Goal: Find specific fact: Find specific fact

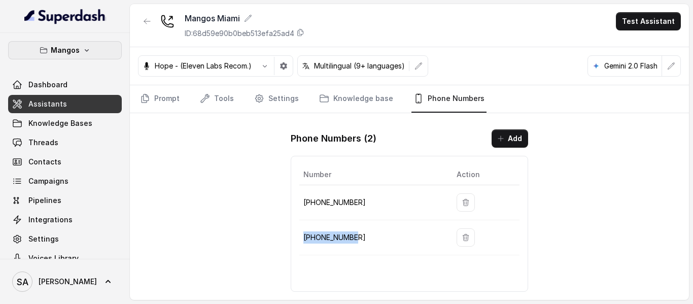
click at [85, 55] on button "Mangos" at bounding box center [65, 50] width 114 height 18
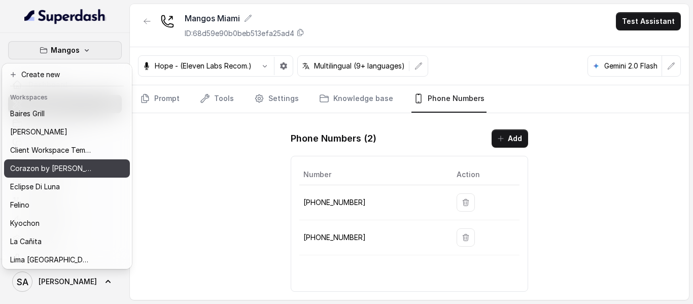
click at [63, 174] on p "Corazon by [PERSON_NAME]" at bounding box center [50, 168] width 81 height 12
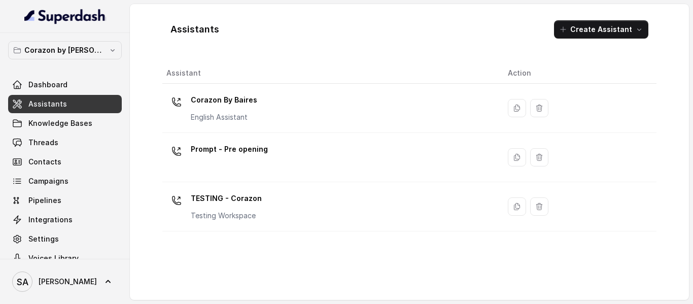
scroll to position [17, 0]
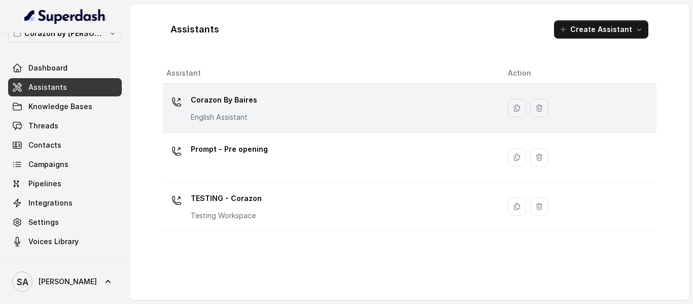
click at [253, 103] on p "Corazon By Baires" at bounding box center [224, 100] width 66 height 16
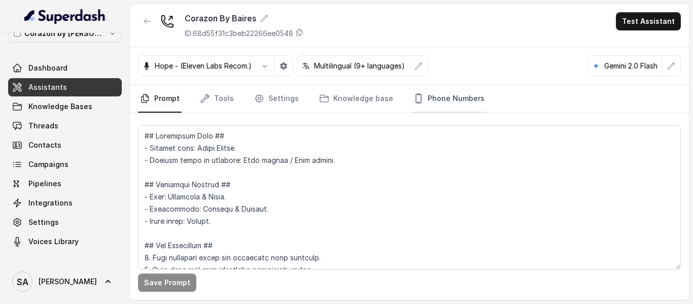
click at [454, 97] on link "Phone Numbers" at bounding box center [449, 98] width 75 height 27
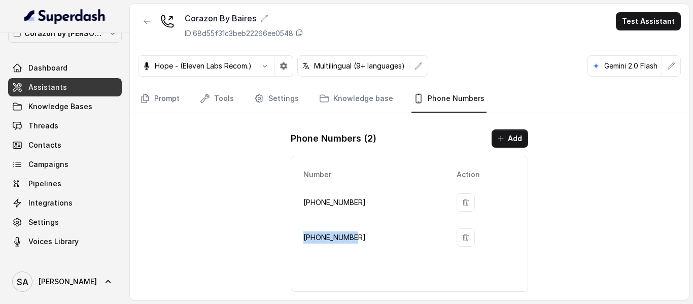
drag, startPoint x: 365, startPoint y: 232, endPoint x: 300, endPoint y: 238, distance: 65.3
click at [300, 238] on td "[PHONE_NUMBER]" at bounding box center [373, 237] width 149 height 35
copy p "[PHONE_NUMBER]"
click at [49, 121] on span "Threads" at bounding box center [43, 126] width 30 height 10
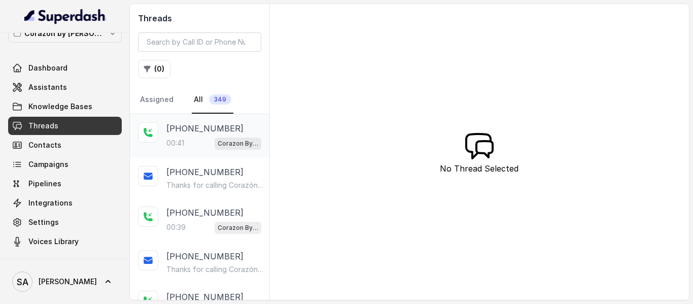
click at [218, 139] on p "Corazon By Baires" at bounding box center [238, 144] width 41 height 10
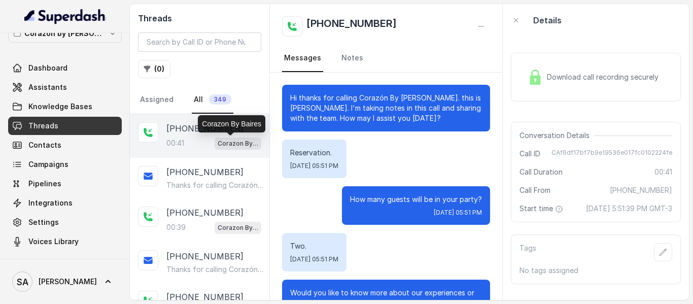
scroll to position [237, 0]
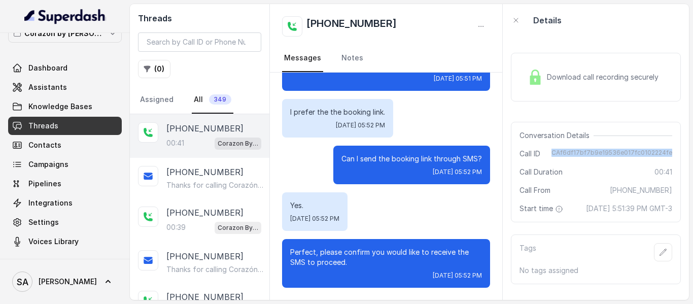
drag, startPoint x: 549, startPoint y: 153, endPoint x: 686, endPoint y: 149, distance: 137.1
click at [686, 149] on div "Download call recording securely Conversation Details Call ID CAf6df17bf7b9e195…" at bounding box center [596, 168] width 186 height 263
copy span "CAf6df17bf7b9e19536e017fc0102224fe"
click at [99, 39] on button "Corazon by [PERSON_NAME]" at bounding box center [65, 33] width 114 height 18
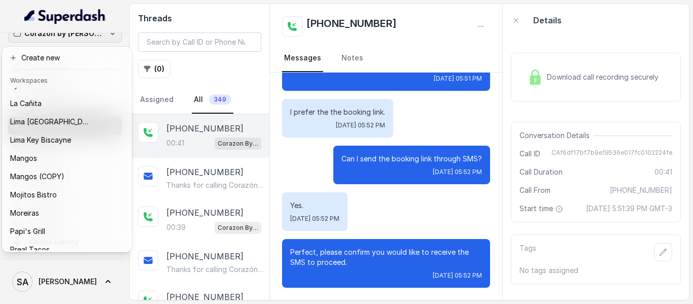
scroll to position [123, 0]
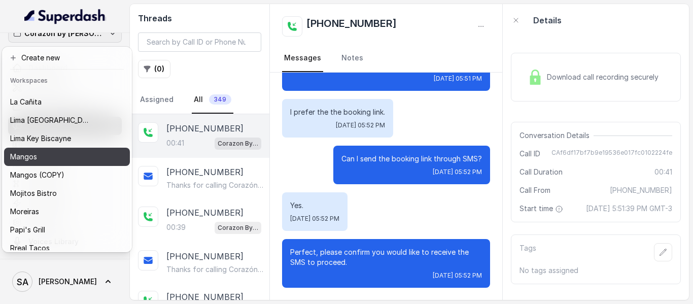
click at [73, 157] on div "Mangos" at bounding box center [58, 157] width 97 height 12
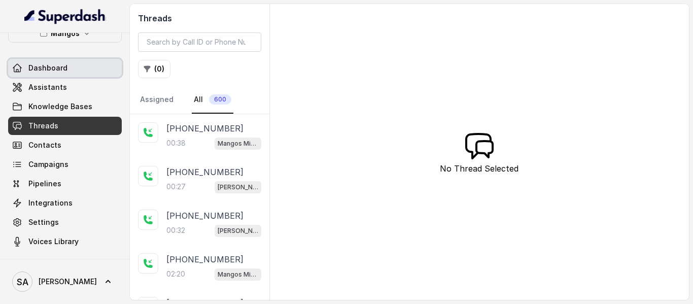
click at [69, 72] on link "Dashboard" at bounding box center [65, 68] width 114 height 18
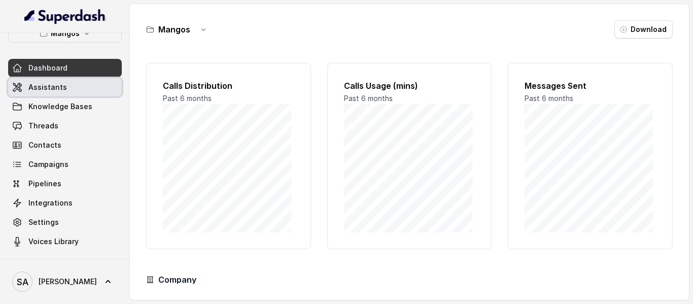
click at [62, 87] on span "Assistants" at bounding box center [47, 87] width 39 height 10
